Goal: Transaction & Acquisition: Download file/media

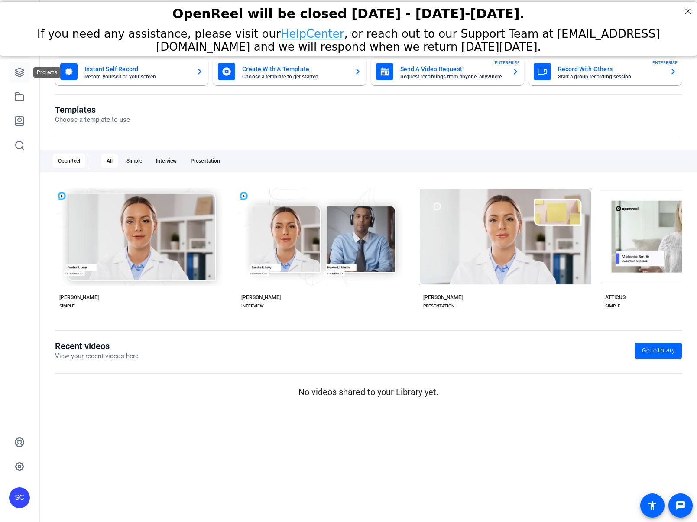
click at [17, 74] on icon at bounding box center [19, 72] width 10 height 10
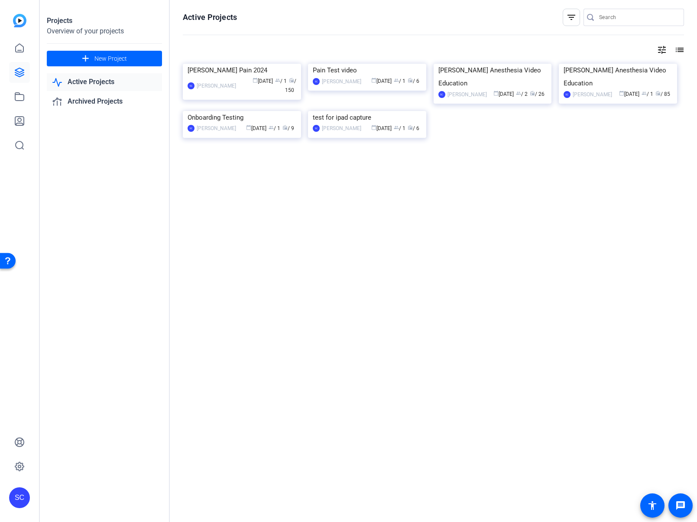
click at [600, 64] on img at bounding box center [618, 64] width 118 height 0
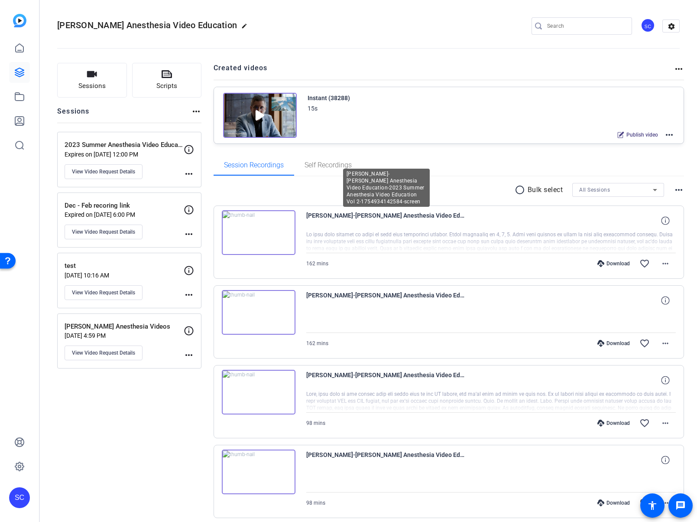
click at [402, 218] on span "[PERSON_NAME]-[PERSON_NAME] Anesthesia Video Education-2023 Summer Anesthesia V…" at bounding box center [386, 220] width 160 height 21
click at [402, 216] on span "[PERSON_NAME]-[PERSON_NAME] Anesthesia Video Education-2023 Summer Anesthesia V…" at bounding box center [386, 220] width 160 height 21
click at [260, 224] on img at bounding box center [259, 232] width 74 height 45
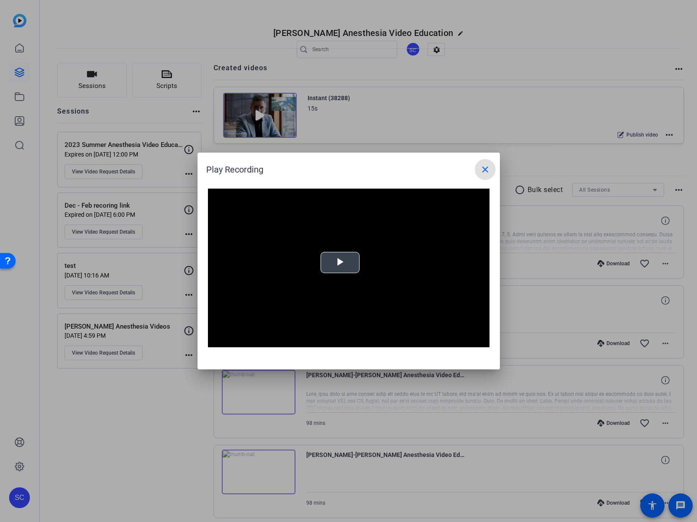
click at [340, 262] on span "Video Player" at bounding box center [340, 262] width 0 height 0
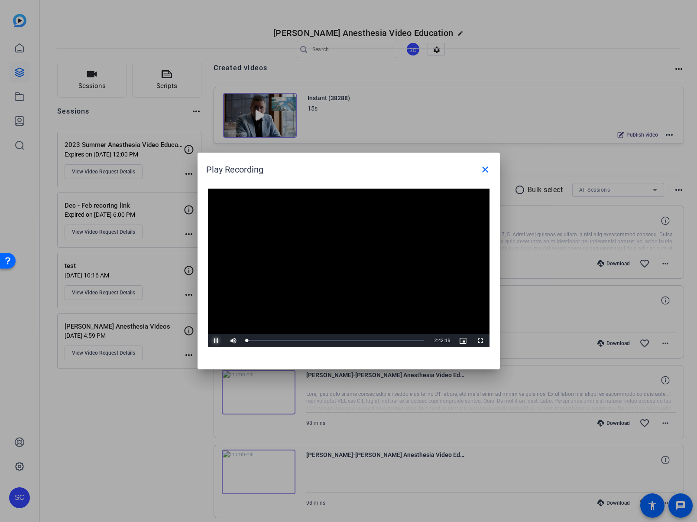
click at [217, 340] on span "Video Player" at bounding box center [216, 340] width 17 height 0
click at [485, 172] on mat-icon "close" at bounding box center [485, 169] width 10 height 10
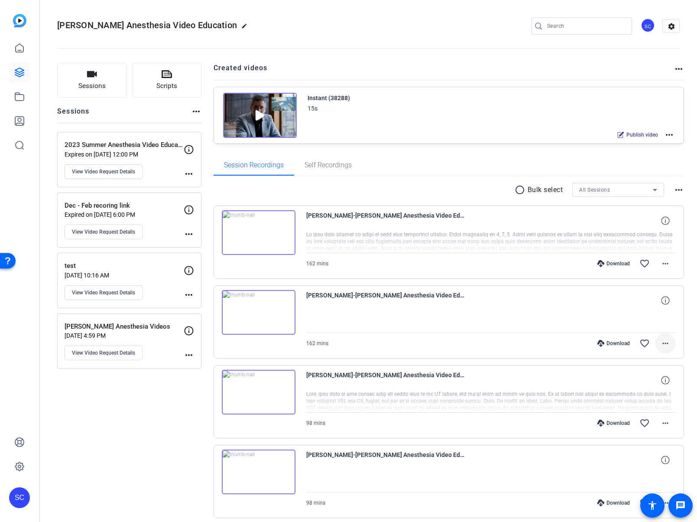
click at [662, 343] on mat-icon "more_horiz" at bounding box center [665, 343] width 10 height 10
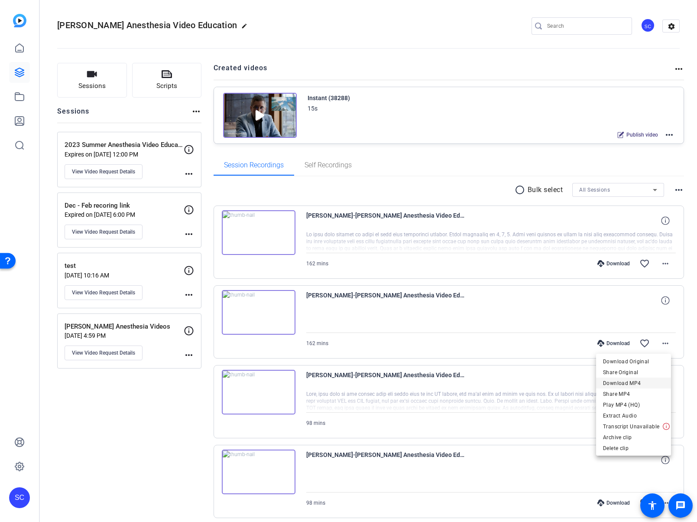
click at [629, 383] on span "Download MP4" at bounding box center [633, 382] width 61 height 10
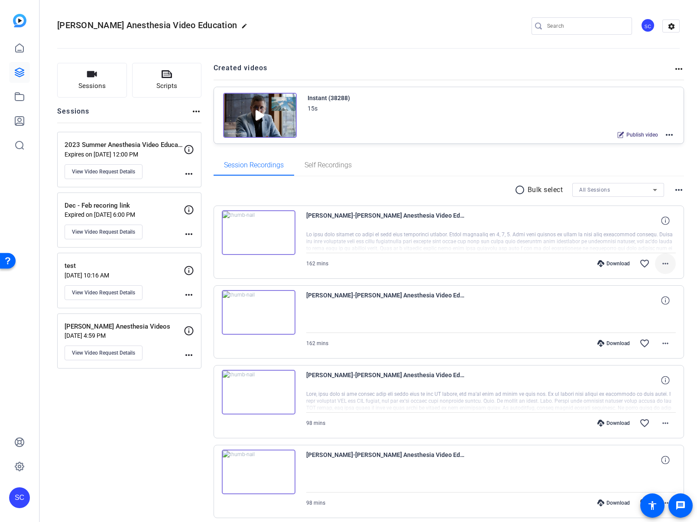
click at [661, 259] on mat-icon "more_horiz" at bounding box center [665, 263] width 10 height 10
click at [637, 302] on span "Download MP4" at bounding box center [638, 303] width 52 height 10
